Goal: Share content

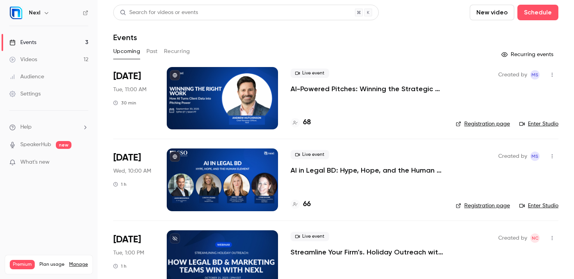
click at [331, 91] on p "AI-Powered Pitches: Winning the Strategic Growth Game" at bounding box center [366, 88] width 153 height 9
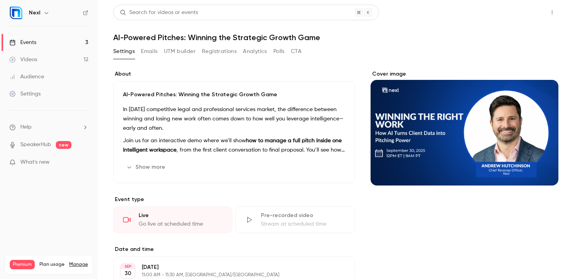
click at [524, 10] on button "Share" at bounding box center [523, 13] width 31 height 16
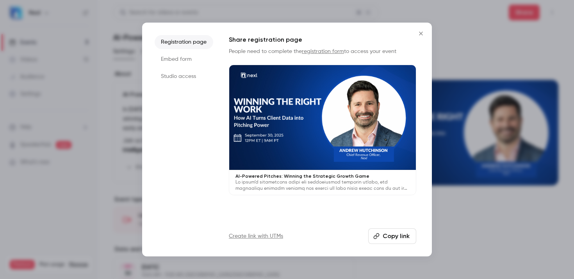
click at [188, 43] on li "Registration page" at bounding box center [183, 42] width 59 height 14
click at [391, 237] on button "Copy link" at bounding box center [392, 237] width 48 height 16
click at [420, 33] on icon "Close" at bounding box center [421, 34] width 4 height 4
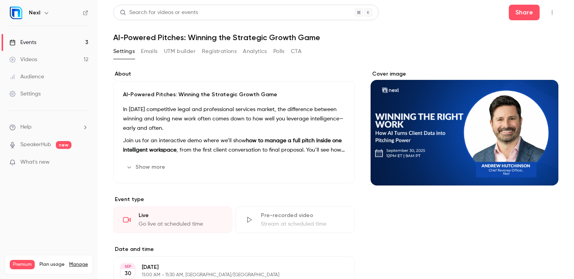
click at [32, 40] on div "Events" at bounding box center [22, 43] width 27 height 8
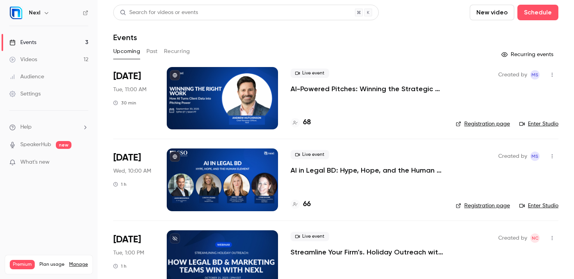
scroll to position [28, 0]
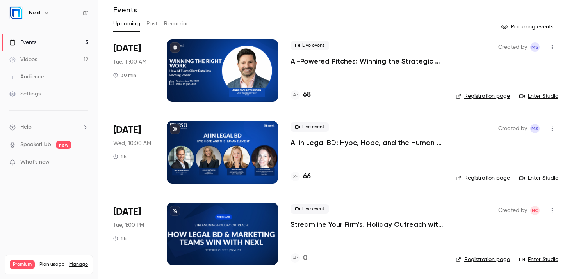
click at [42, 97] on link "Settings" at bounding box center [49, 93] width 98 height 17
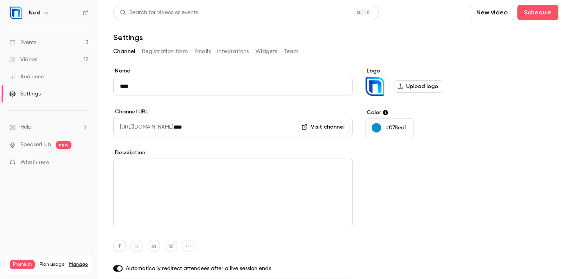
click at [62, 41] on link "Events 3" at bounding box center [49, 42] width 98 height 17
